Goal: Contribute content

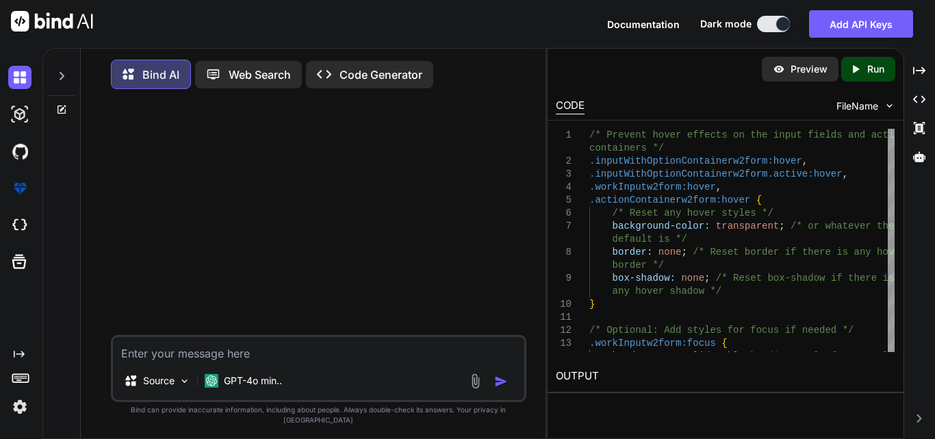
click at [216, 360] on textarea at bounding box center [318, 349] width 411 height 25
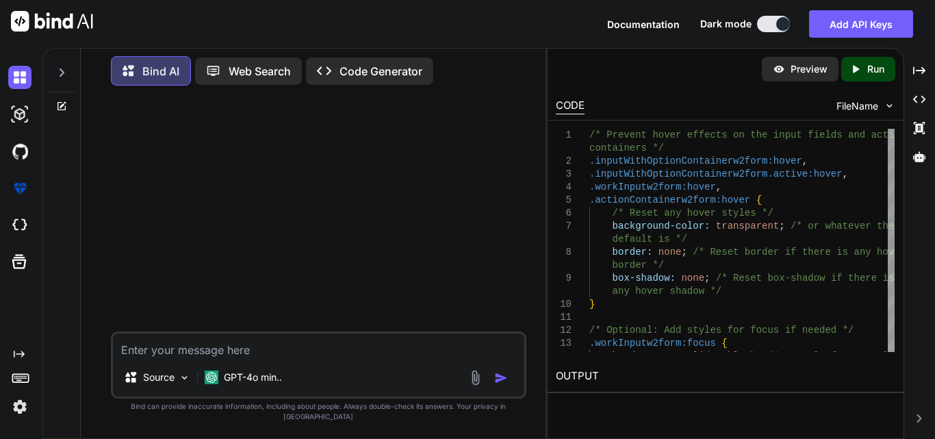
paste textarea "<div class="tdCommonPaddingw2form-1" style="width: 88%;"> <div class="inputWith…"
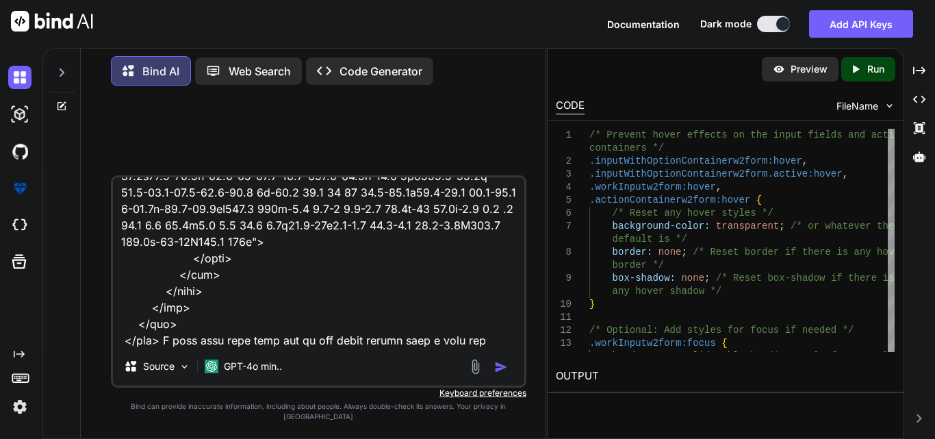
scroll to position [363, 0]
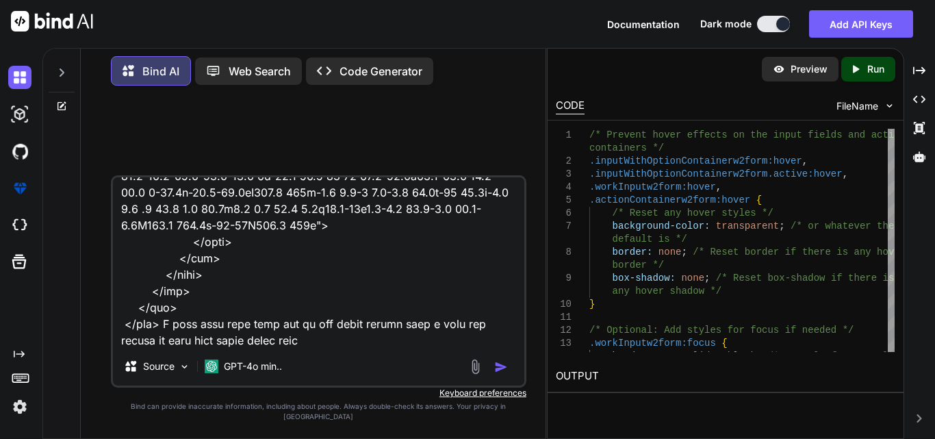
type textarea "<div class="tdCommonPaddingw2form-1" style="width: 88%;"> <div class="inputWith…"
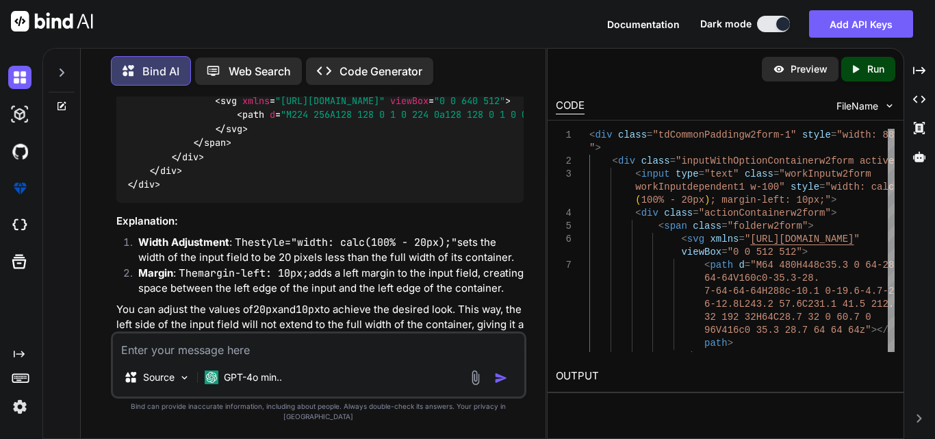
scroll to position [571, 0]
click at [318, 201] on div "< div class = "tdCommonPaddingw2form-1" style = "width: 88%;" > < div class = "…" at bounding box center [319, 72] width 407 height 259
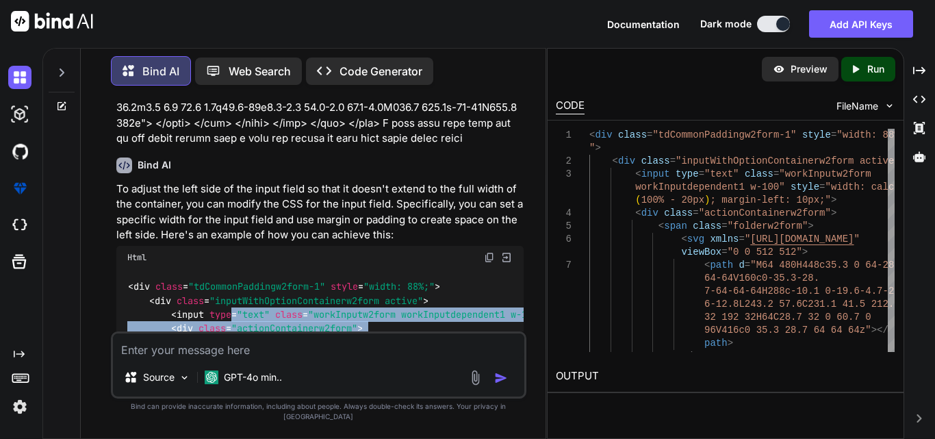
scroll to position [274, 0]
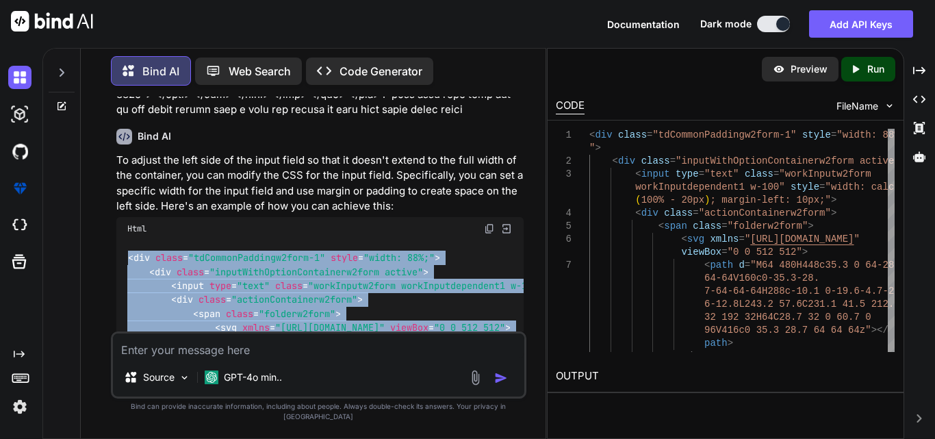
drag, startPoint x: 161, startPoint y: 132, endPoint x: 122, endPoint y: 270, distance: 143.2
click at [122, 270] on div "< div class = "tdCommonPaddingw2form-1" style = "width: 88%;" > < div class = "…" at bounding box center [319, 369] width 407 height 259
copy code "< div class = "tdCommonPaddingw2form-1" style = "width: 88%;" > < div class = "…"
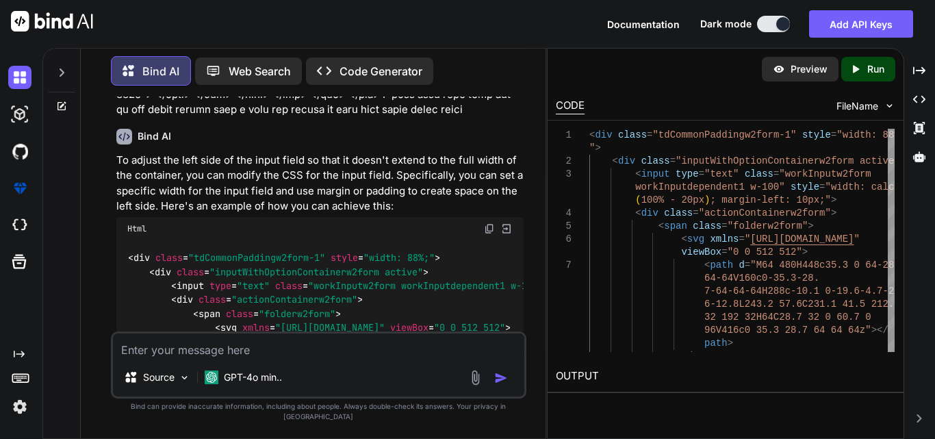
click at [187, 358] on textarea at bounding box center [318, 345] width 411 height 25
paste textarea "<td> <div class="checkbox-container" style="display: flex; align-items: center;…"
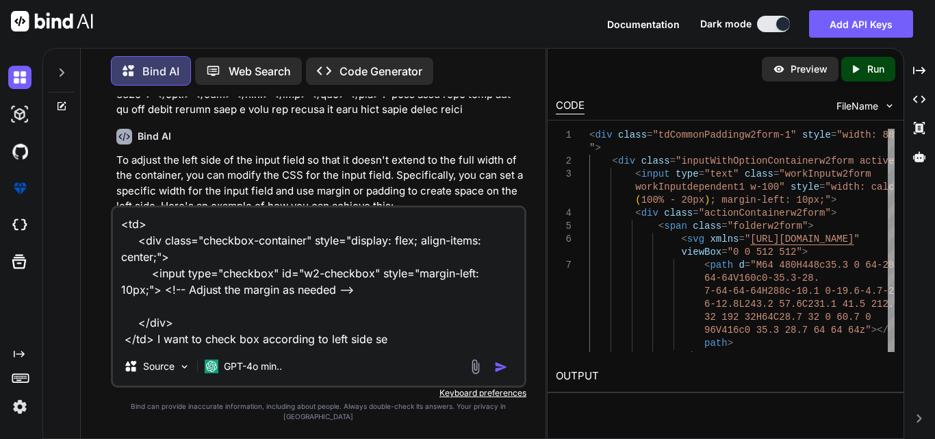
type textarea "<td> <div class="checkbox-container" style="display: flex; align-items: center;…"
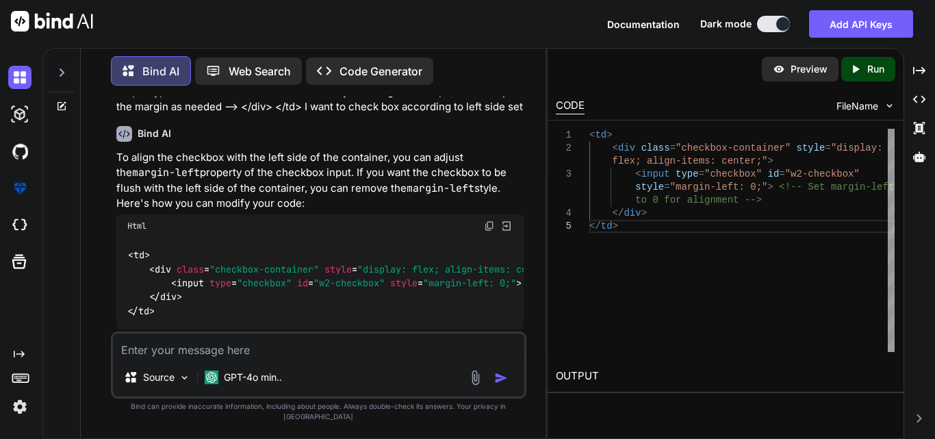
scroll to position [1077, 0]
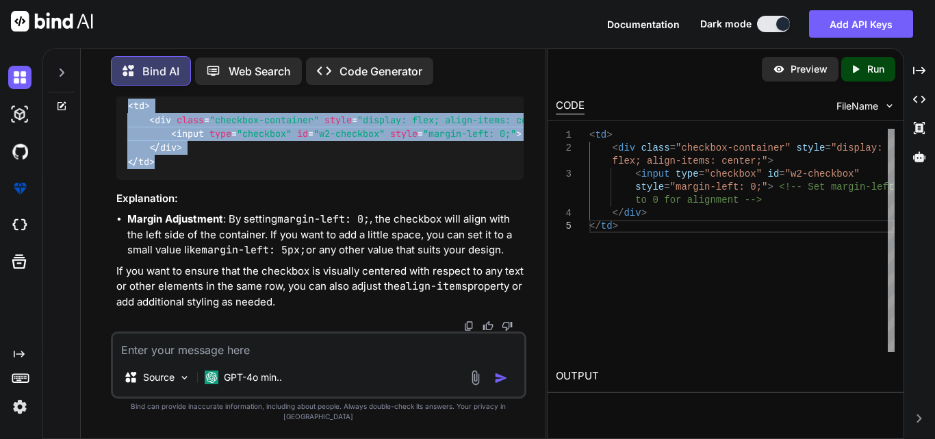
drag, startPoint x: 157, startPoint y: 181, endPoint x: 122, endPoint y: 125, distance: 65.1
click at [122, 125] on div "< td > < div class = "checkbox-container" style = "display: flex; align-items: …" at bounding box center [319, 134] width 407 height 92
copy code "< td > < div class = "checkbox-container" style = "display: flex; align-items: …"
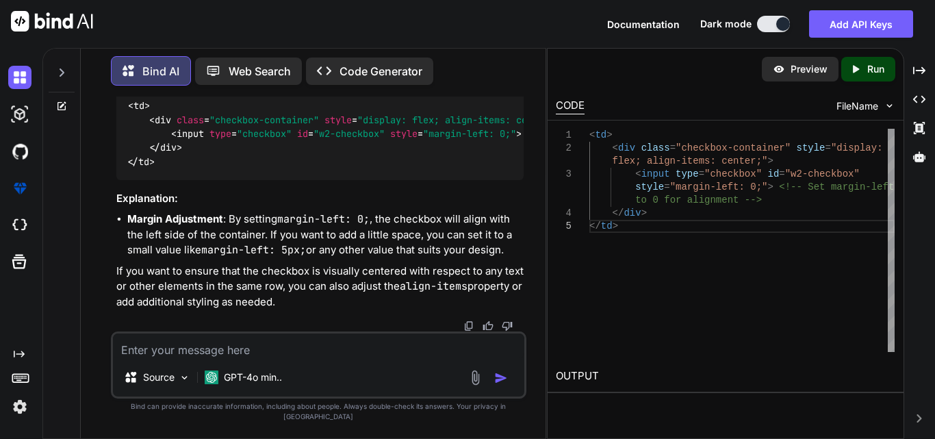
click at [186, 358] on textarea at bounding box center [318, 345] width 411 height 25
paste textarea "<td> <div class="checkbox-container" style="display: flex; align-items: center;…"
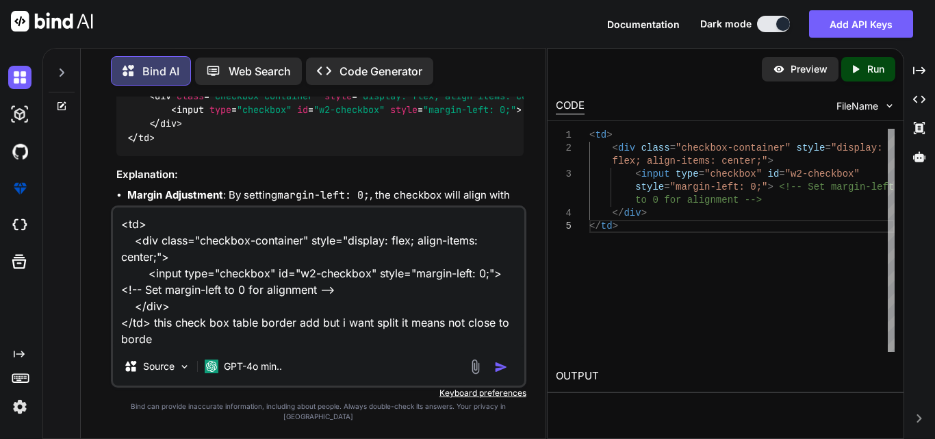
type textarea "<td> <div class="checkbox-container" style="display: flex; align-items: center;…"
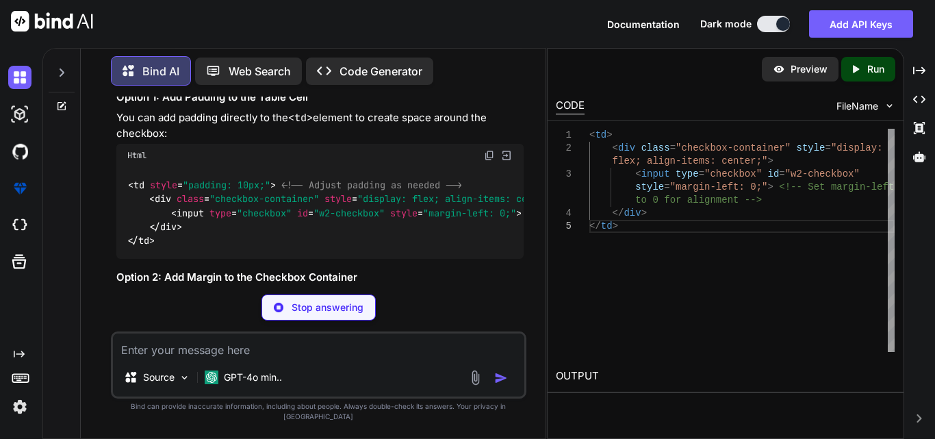
scroll to position [1490, 0]
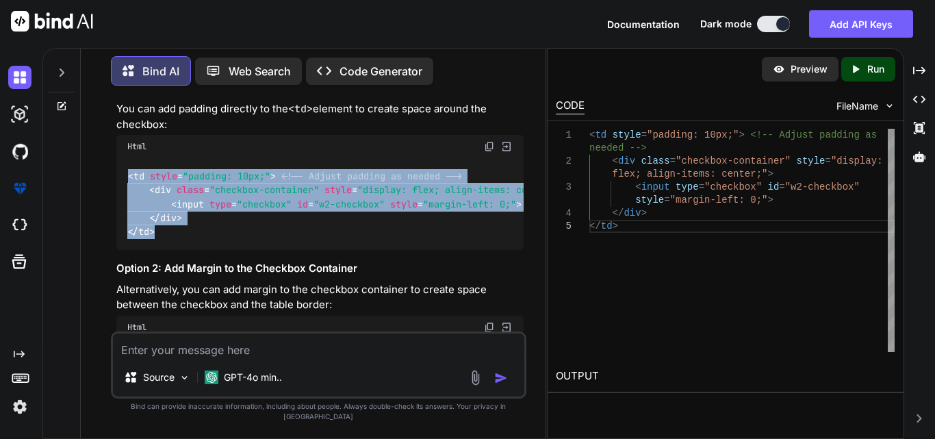
drag, startPoint x: 160, startPoint y: 283, endPoint x: 122, endPoint y: 224, distance: 70.2
click at [122, 224] on div "< td style = "padding: 10px;" > <!-- Adjust padding as needed --> < div class =…" at bounding box center [319, 204] width 407 height 92
copy code "< td style = "padding: 10px;" > <!-- Adjust padding as needed --> < div class =…"
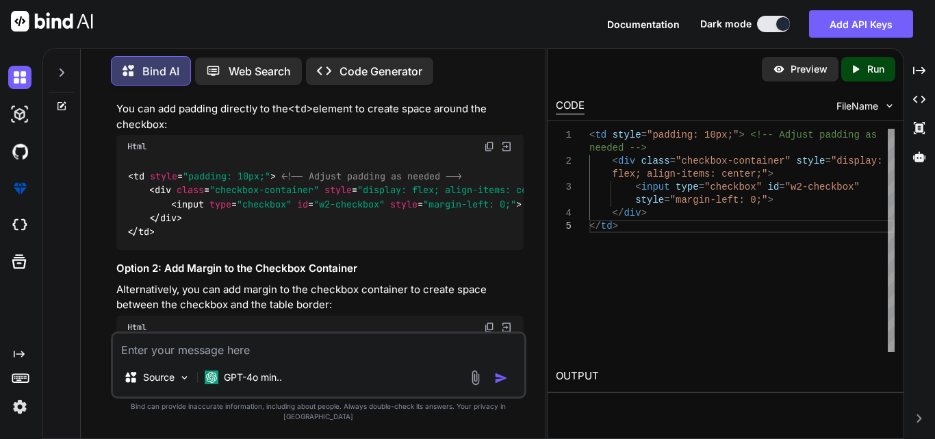
click at [237, 358] on textarea at bounding box center [318, 345] width 411 height 25
paste textarea "<table class="formk2-table2"> <tbody> <tr style="border-bottom:1px solid gray;"…"
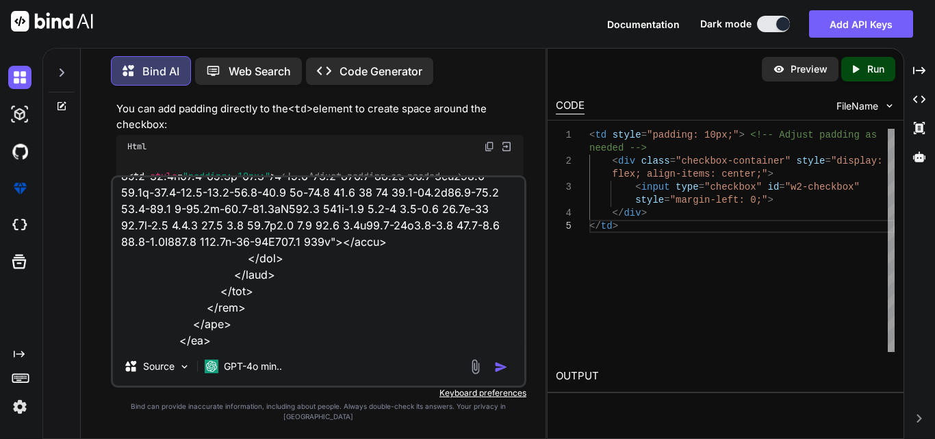
scroll to position [1742, 0]
type textarea "<table class="formk2-table2"> <tbody> <tr style="border-bottom:1px solid gray;"…"
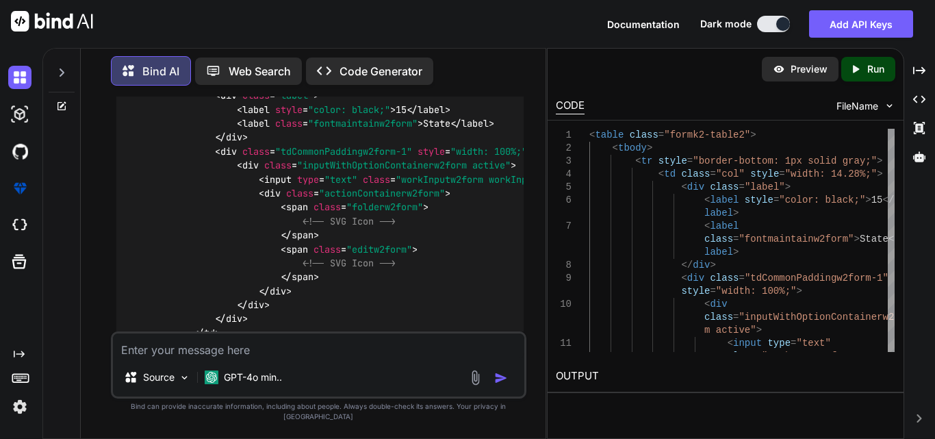
scroll to position [3139, 0]
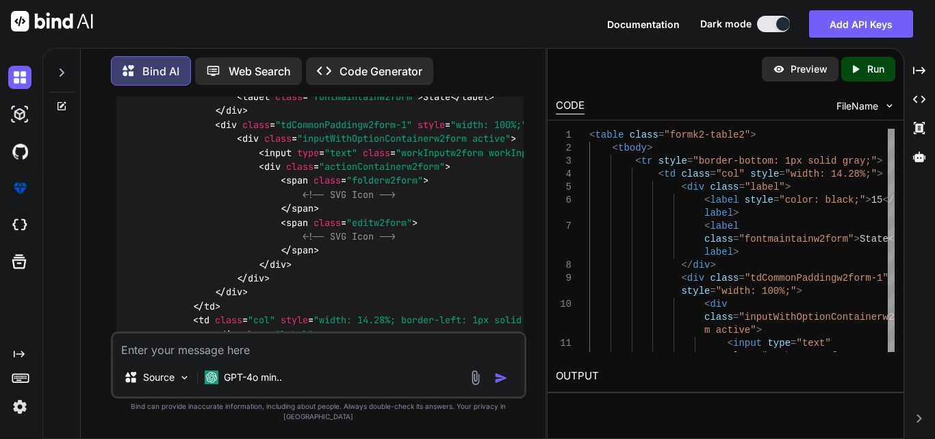
click at [366, 319] on div "< table class = "formk2-table2" > < tbody > < tr style = "border-bottom: 1px so…" at bounding box center [319, 438] width 407 height 887
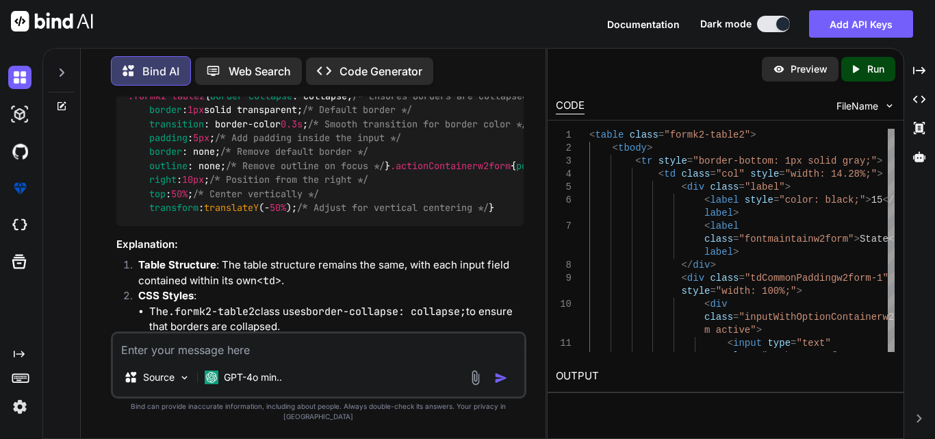
scroll to position [4028, 0]
